Goal: Information Seeking & Learning: Check status

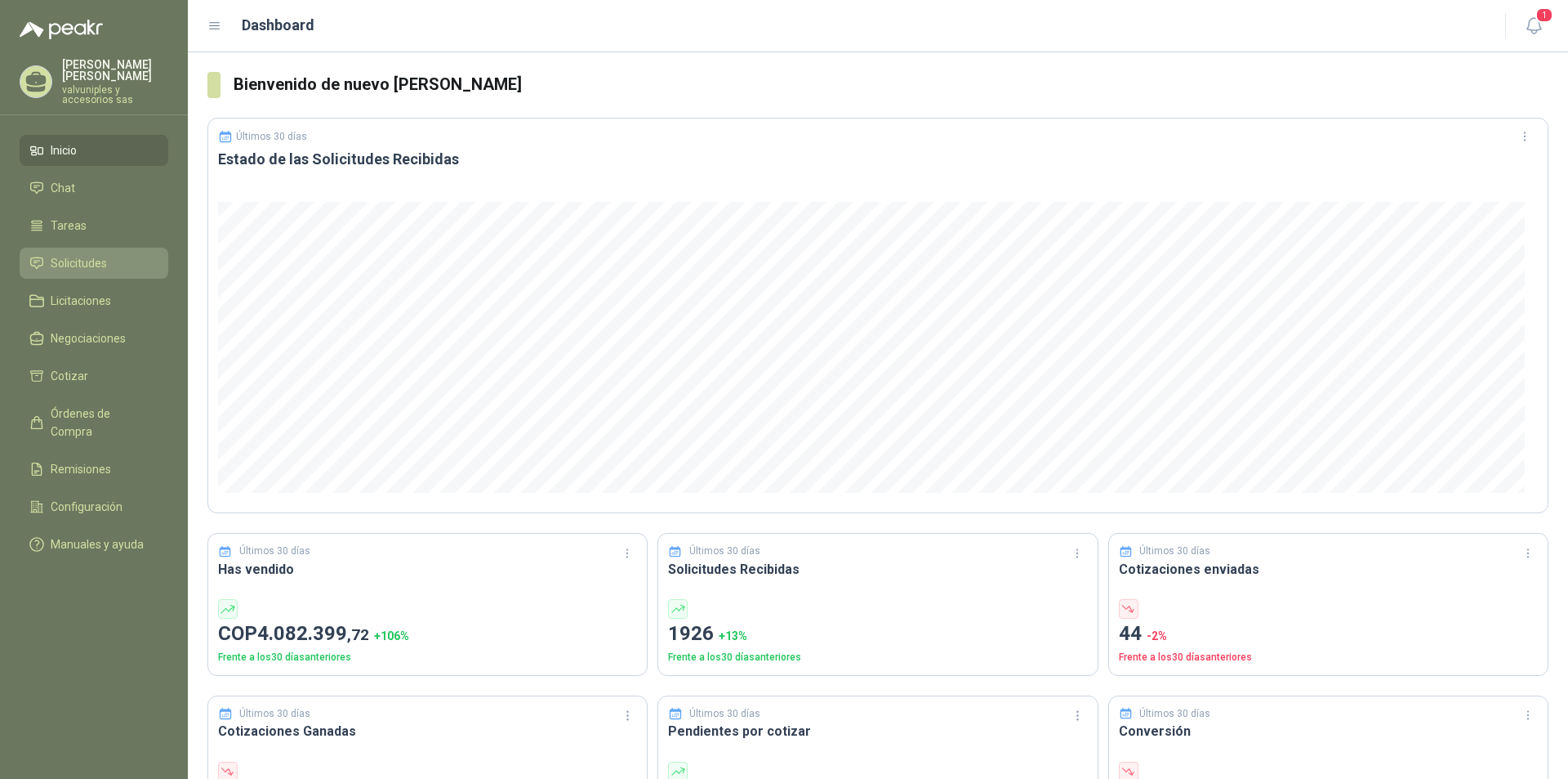
click at [86, 254] on span "Solicitudes" at bounding box center [79, 263] width 56 height 18
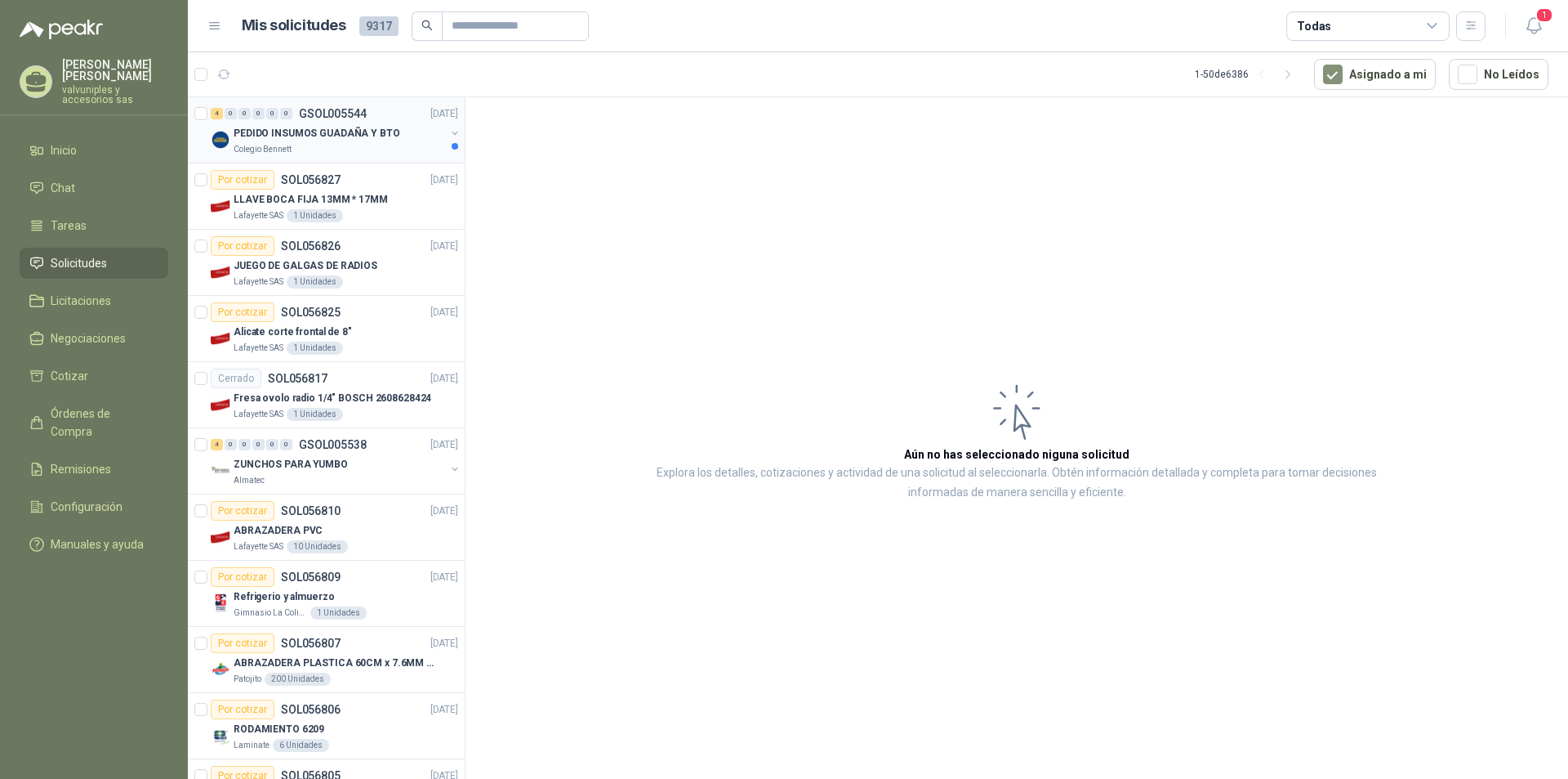
click at [289, 126] on p "PEDIDO INSUMOS GUADAÑA Y BTO" at bounding box center [317, 134] width 167 height 16
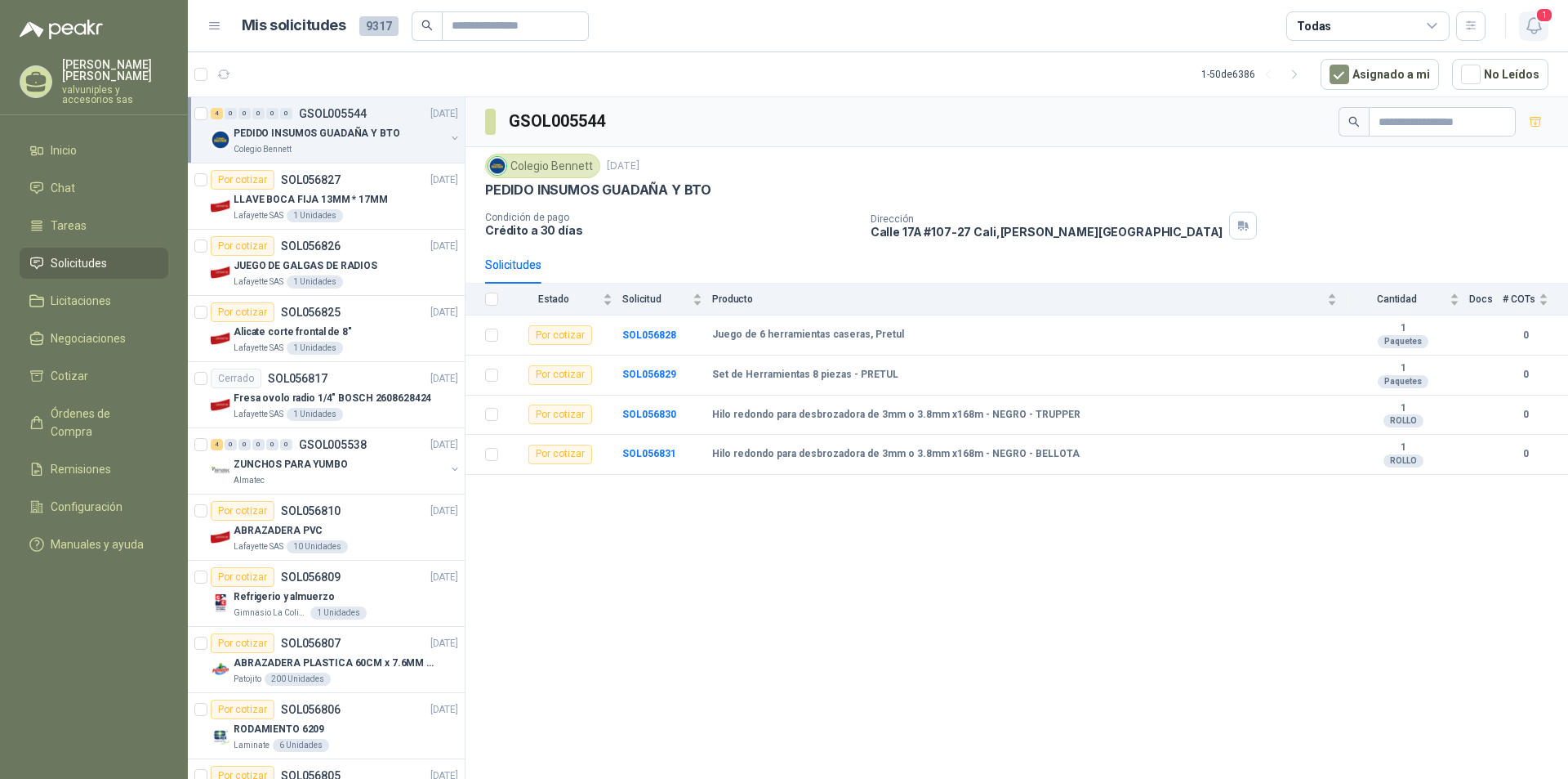
click at [1534, 25] on icon "button" at bounding box center [1534, 26] width 20 height 20
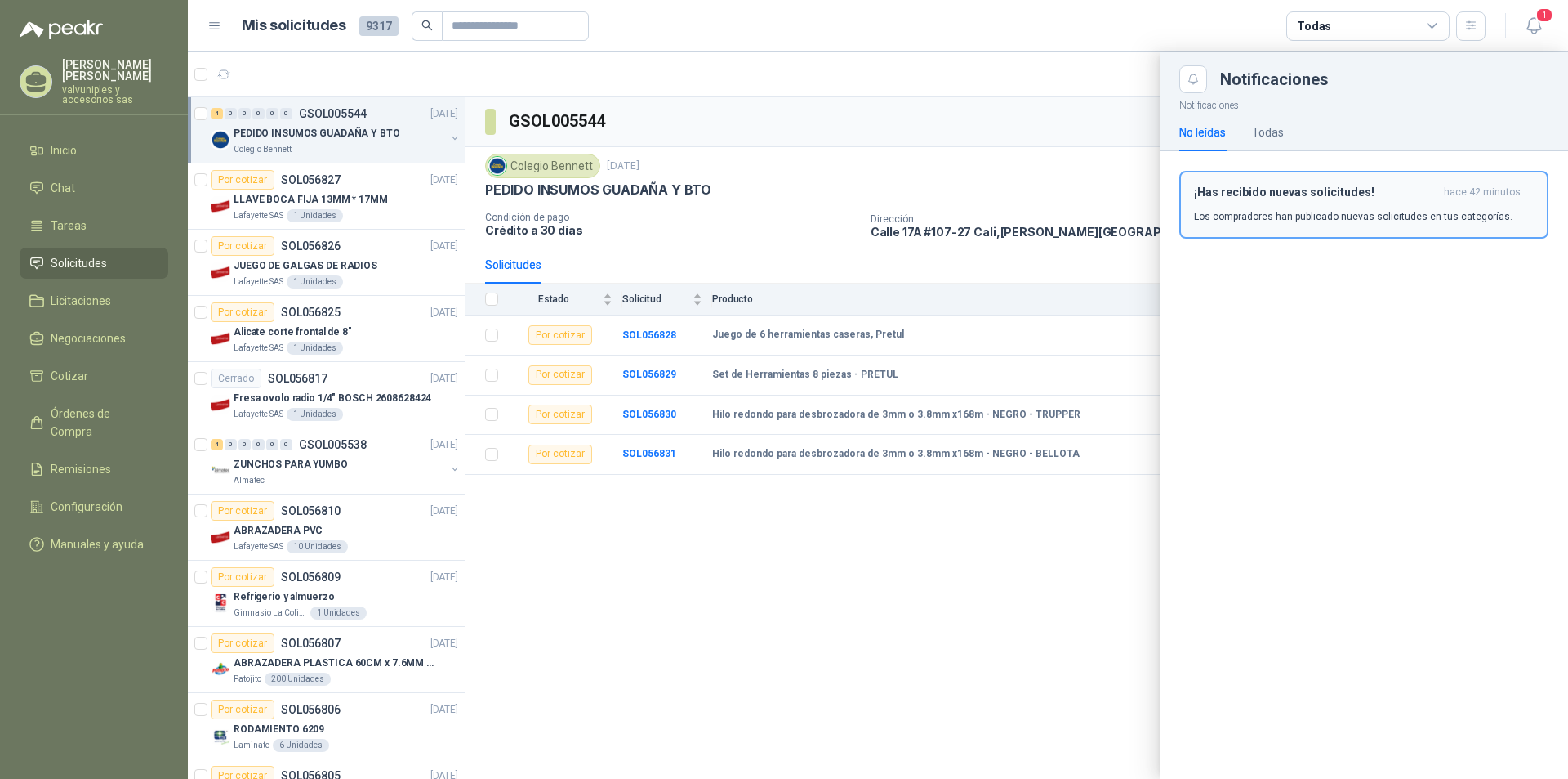
click at [1295, 190] on h3 "¡Has recibido nuevas solicitudes!" at bounding box center [1316, 193] width 244 height 14
